Goal: Book appointment/travel/reservation

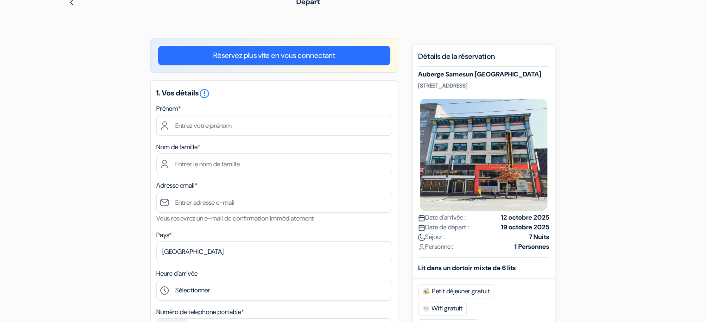
scroll to position [93, 0]
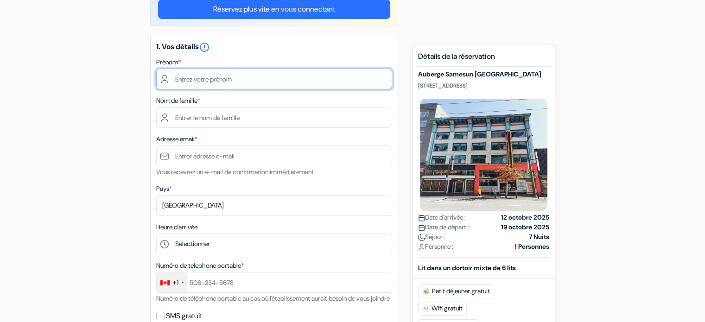
click at [200, 78] on input "text" at bounding box center [274, 79] width 236 height 21
type input "[PERSON_NAME]"
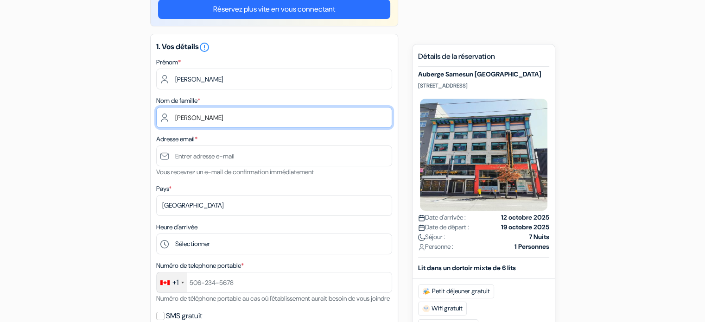
type input "[PERSON_NAME]"
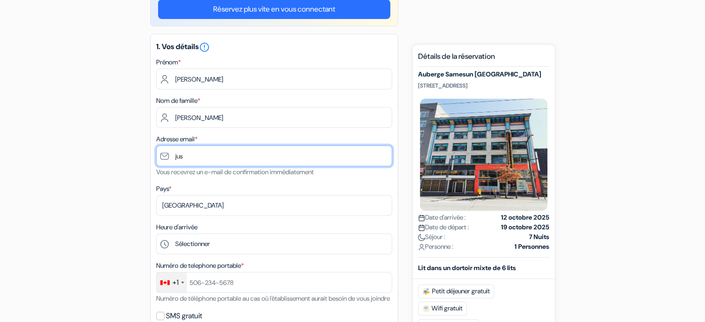
type input "[PERSON_NAME][EMAIL_ADDRESS][PERSON_NAME][DOMAIN_NAME]"
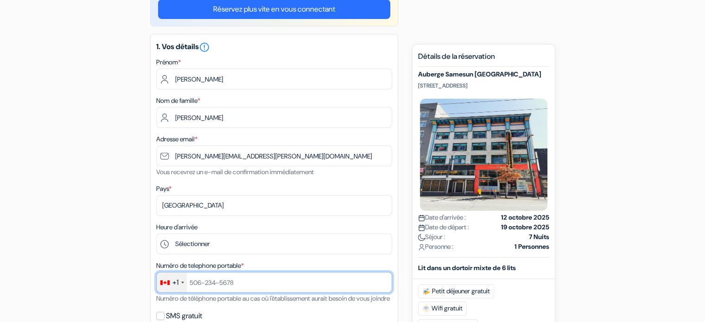
type input "15149521311"
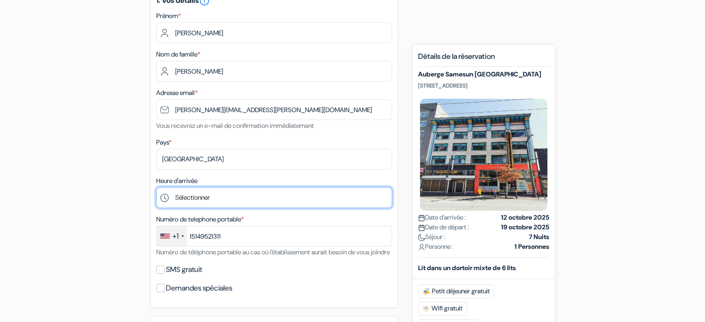
scroll to position [232, 0]
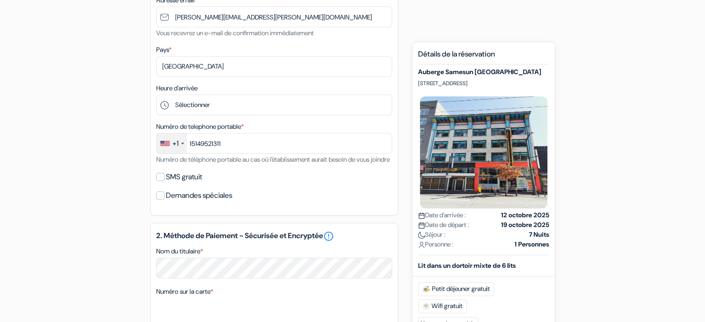
click at [173, 149] on div "+1" at bounding box center [175, 143] width 6 height 11
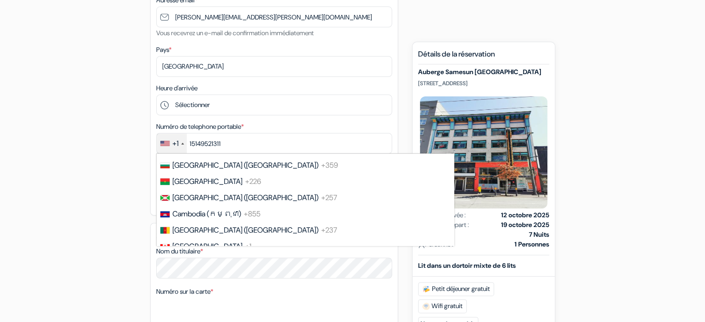
scroll to position [648, 0]
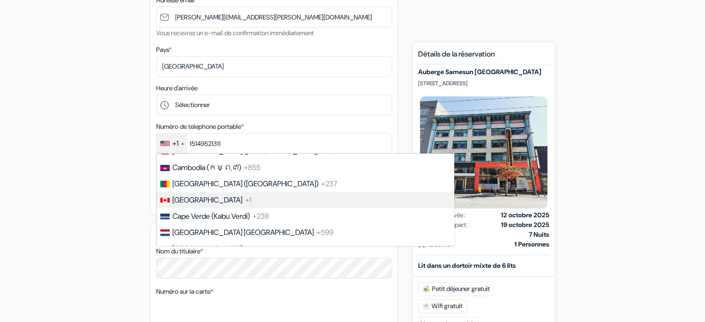
click at [212, 208] on li "Canada +1" at bounding box center [305, 200] width 298 height 16
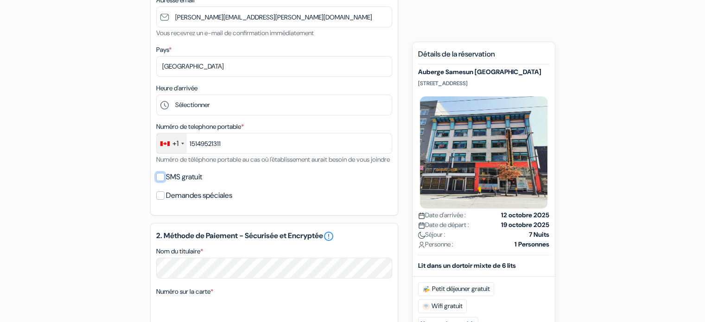
click at [157, 181] on input "SMS gratuit" at bounding box center [160, 177] width 8 height 8
checkbox input "true"
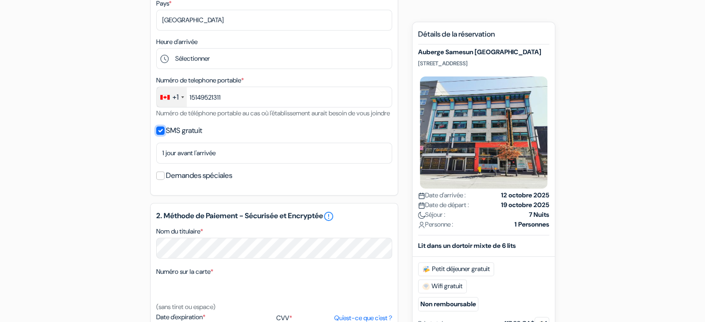
scroll to position [185, 0]
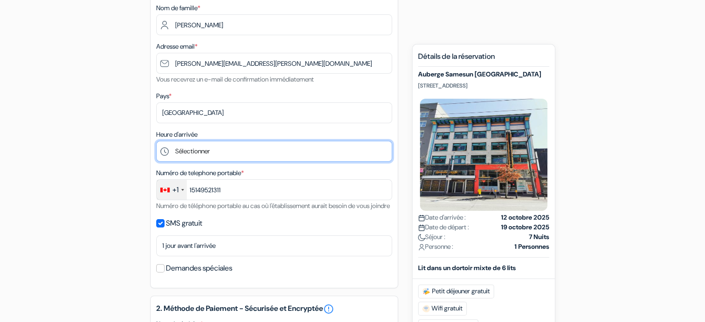
drag, startPoint x: 208, startPoint y: 152, endPoint x: 195, endPoint y: 152, distance: 13.4
click at [208, 152] on select "Sélectionner 1:00 2:00 3:00 4:00 5:00 6:00 7:00 8:00 9:00 10:00 11:00 12:00 13:…" at bounding box center [274, 151] width 236 height 21
select select "11"
click at [156, 141] on select "Sélectionner 1:00 2:00 3:00 4:00 5:00 6:00 7:00 8:00 9:00 10:00 11:00 12:00 13:…" at bounding box center [274, 151] width 236 height 21
